Goal: Task Accomplishment & Management: Use online tool/utility

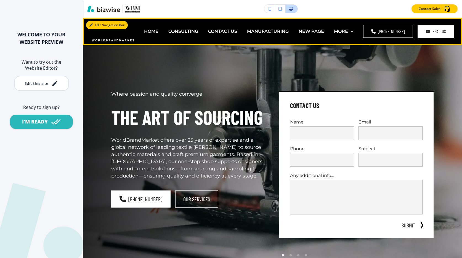
click at [93, 24] on button "Edit Navigation Bar" at bounding box center [107, 25] width 42 height 8
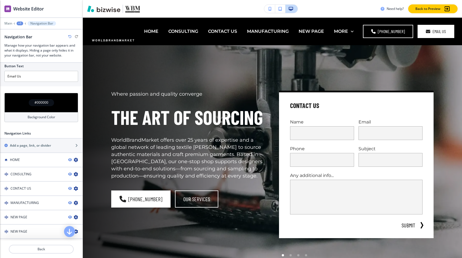
scroll to position [207, 0]
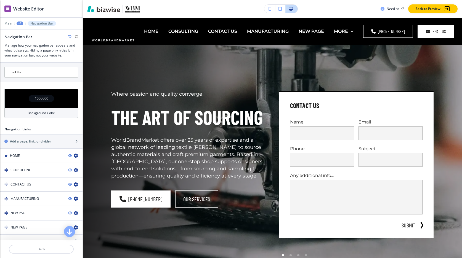
click at [46, 99] on h4 "#000000" at bounding box center [41, 98] width 14 height 5
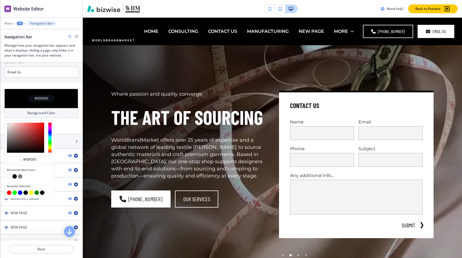
drag, startPoint x: 14, startPoint y: 130, endPoint x: 8, endPoint y: 124, distance: 8.8
click at [8, 124] on div at bounding box center [25, 138] width 37 height 30
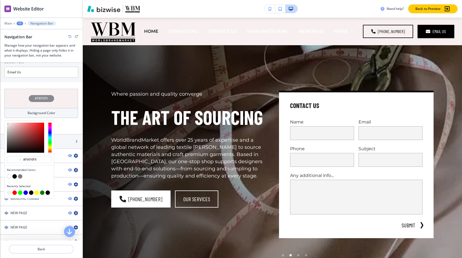
click at [8, 123] on div at bounding box center [7, 123] width 1 height 1
type input "#fff9f9"
drag, startPoint x: 8, startPoint y: 123, endPoint x: 8, endPoint y: 119, distance: 3.9
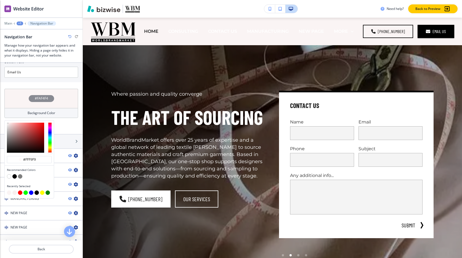
click at [8, 122] on div at bounding box center [29, 138] width 49 height 34
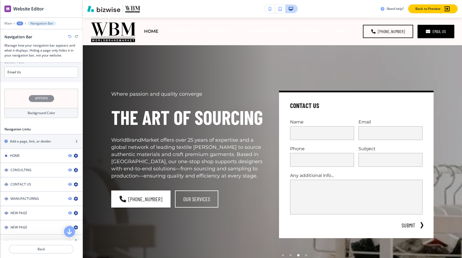
click at [66, 121] on div "#FFF9F9 Background Color" at bounding box center [41, 106] width 82 height 34
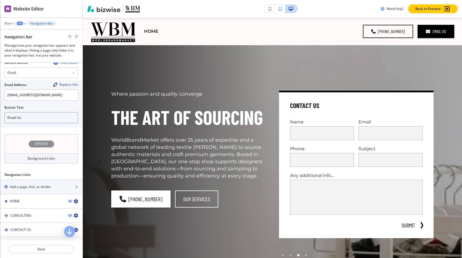
click at [55, 116] on input "Email Us" at bounding box center [41, 117] width 74 height 11
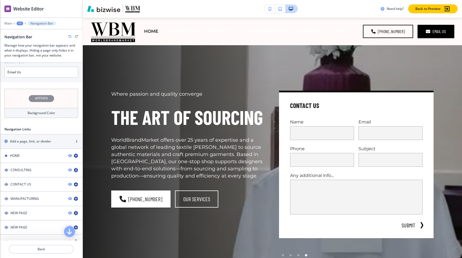
click at [50, 111] on h4 "Background Color" at bounding box center [42, 113] width 28 height 5
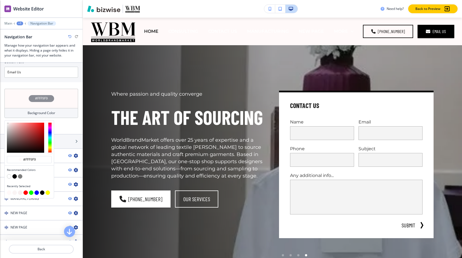
click at [9, 176] on button "button" at bounding box center [9, 176] width 4 height 4
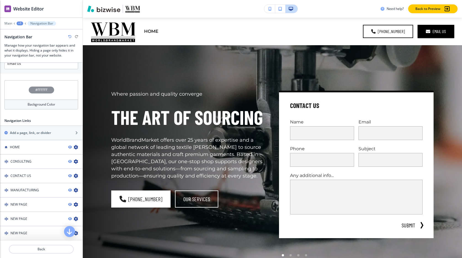
scroll to position [216, 0]
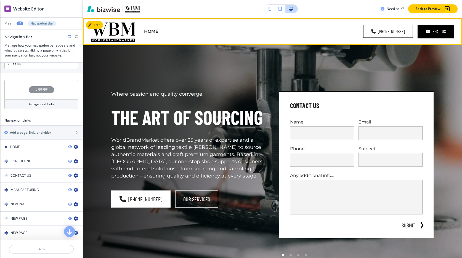
click at [211, 31] on div "CONTACT US" at bounding box center [222, 31] width 39 height 6
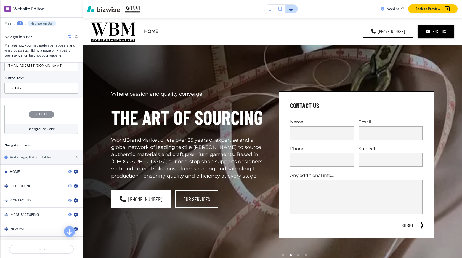
scroll to position [181, 0]
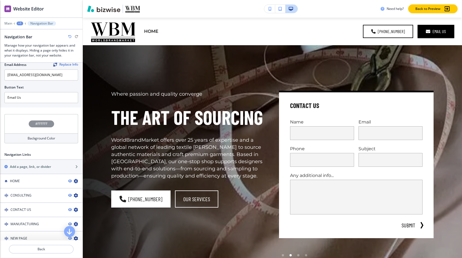
click at [44, 120] on div "#FFFFFF" at bounding box center [41, 123] width 74 height 19
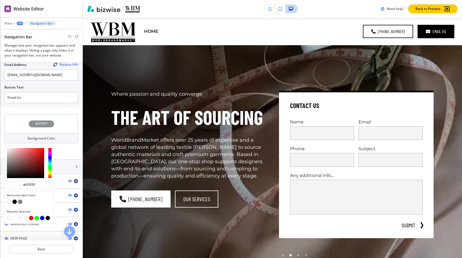
click at [14, 202] on button "button" at bounding box center [14, 202] width 4 height 4
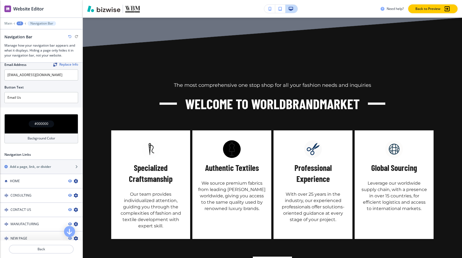
scroll to position [696, 0]
